Goal: Obtain resource: Obtain resource

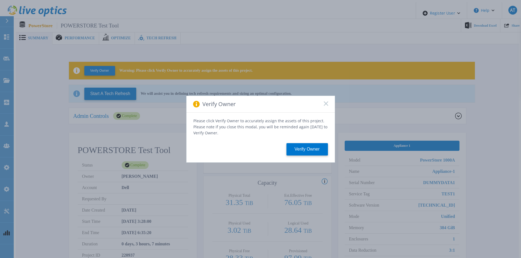
click at [325, 106] on icon at bounding box center [326, 103] width 4 height 4
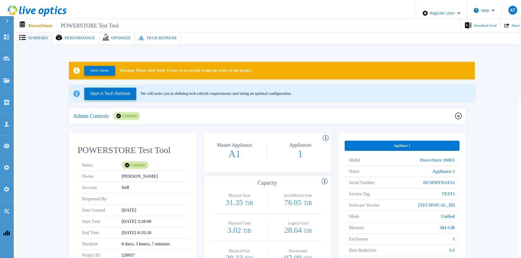
click at [457, 114] on icon at bounding box center [458, 116] width 7 height 7
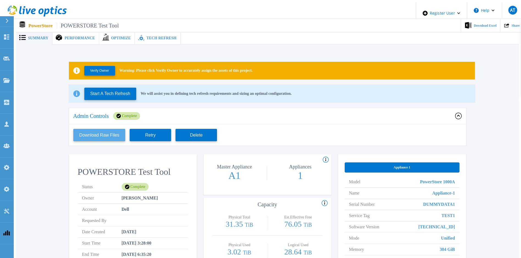
click at [101, 131] on button "Download Raw Files" at bounding box center [99, 135] width 52 height 12
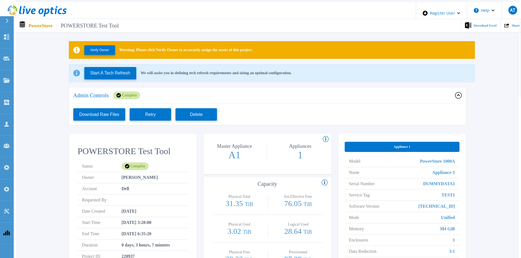
scroll to position [82, 0]
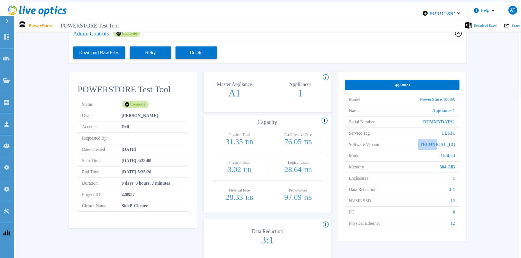
drag, startPoint x: 442, startPoint y: 140, endPoint x: 469, endPoint y: 139, distance: 26.1
click at [469, 139] on div "Verify Owner Warning: Please click Verify Owner to accurately assign the assets…" at bounding box center [267, 119] width 487 height 296
drag, startPoint x: 350, startPoint y: 141, endPoint x: 459, endPoint y: 141, distance: 109.1
click at [459, 141] on li "Software Version [TECHNICAL_ID]" at bounding box center [402, 144] width 115 height 11
drag, startPoint x: 393, startPoint y: 145, endPoint x: 377, endPoint y: 145, distance: 16.2
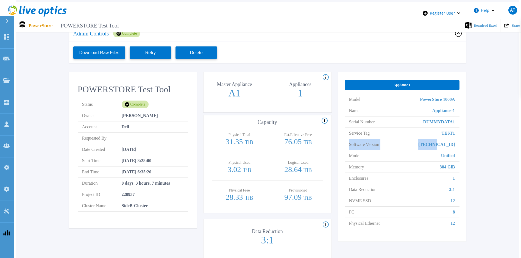
click at [393, 145] on li "Software Version [TECHNICAL_ID]" at bounding box center [402, 144] width 115 height 11
drag, startPoint x: 348, startPoint y: 140, endPoint x: 458, endPoint y: 141, distance: 109.9
click at [458, 141] on li "Software Version [TECHNICAL_ID]" at bounding box center [402, 144] width 115 height 11
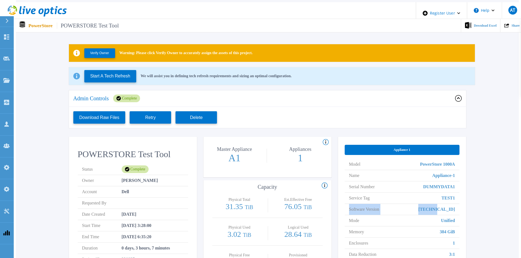
scroll to position [0, 0]
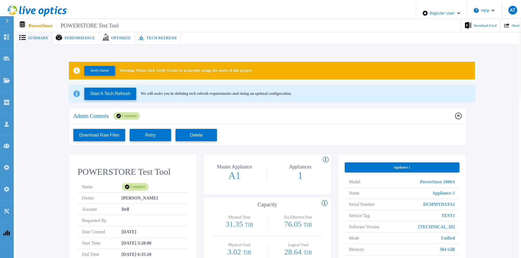
click at [492, 149] on div "Verify Owner Warning: Please click Verify Owner to accurately assign the assets…" at bounding box center [267, 201] width 487 height 296
